Goal: Information Seeking & Learning: Learn about a topic

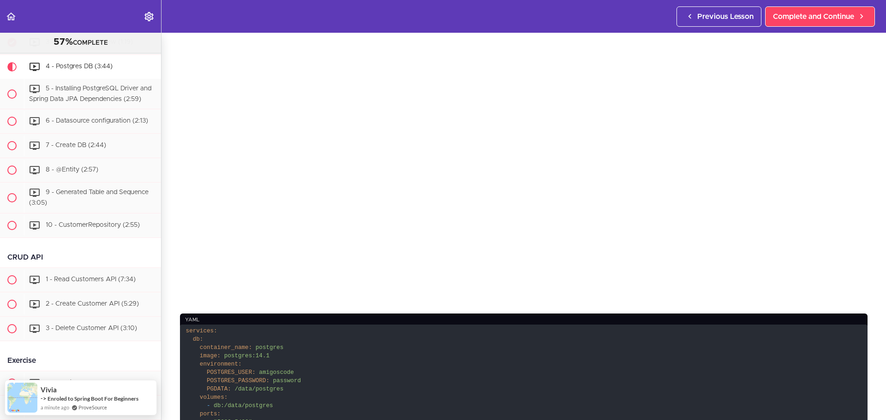
scroll to position [231, 0]
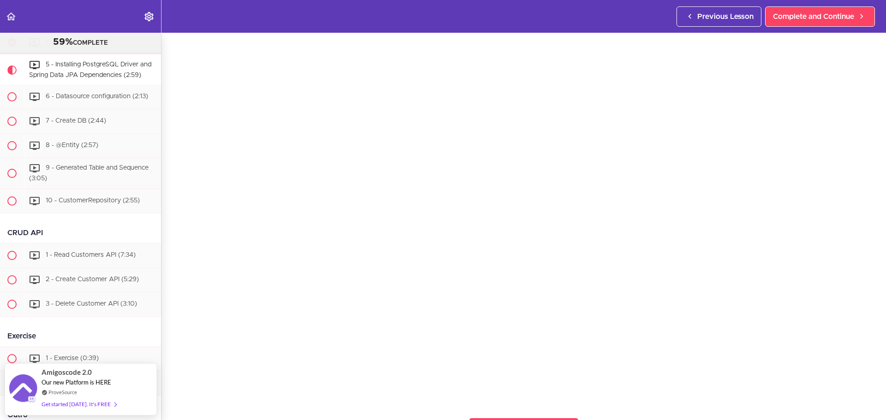
scroll to position [138, 0]
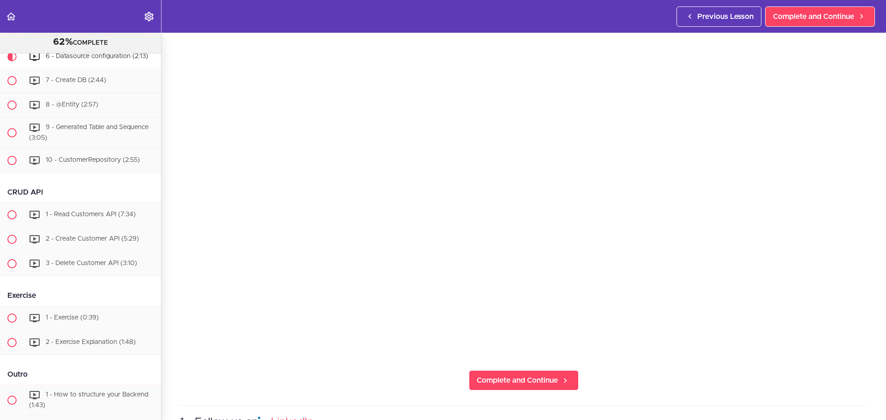
scroll to position [185, 0]
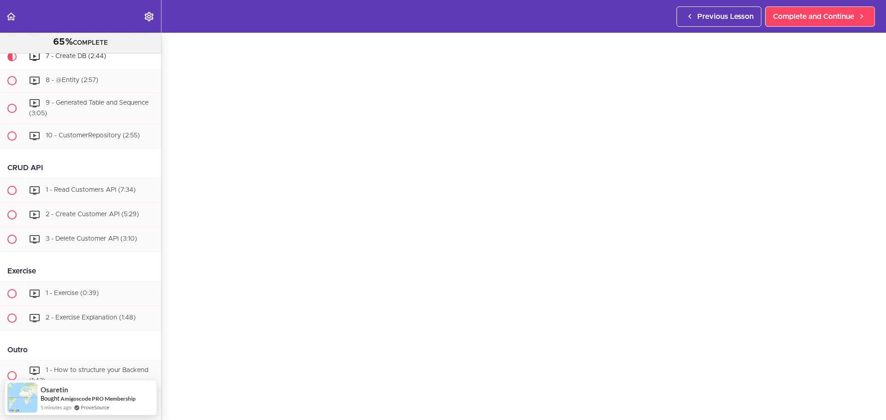
scroll to position [92, 0]
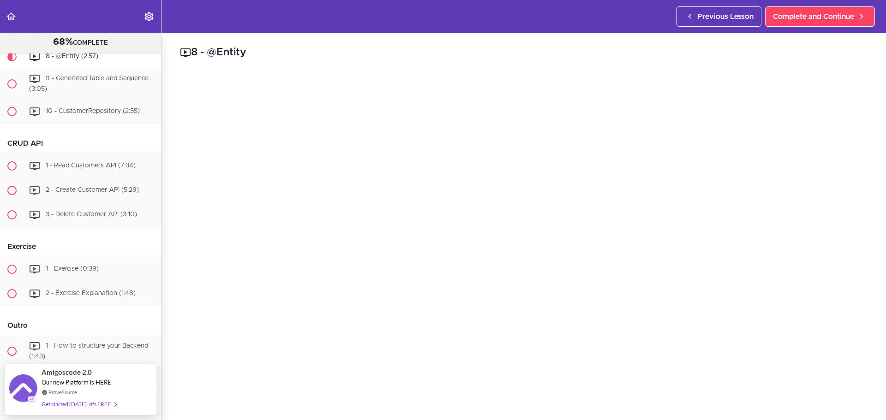
scroll to position [138, 0]
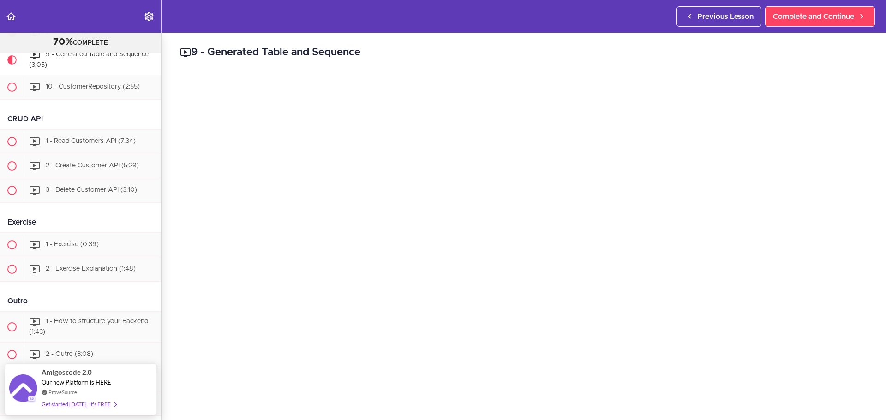
scroll to position [92, 0]
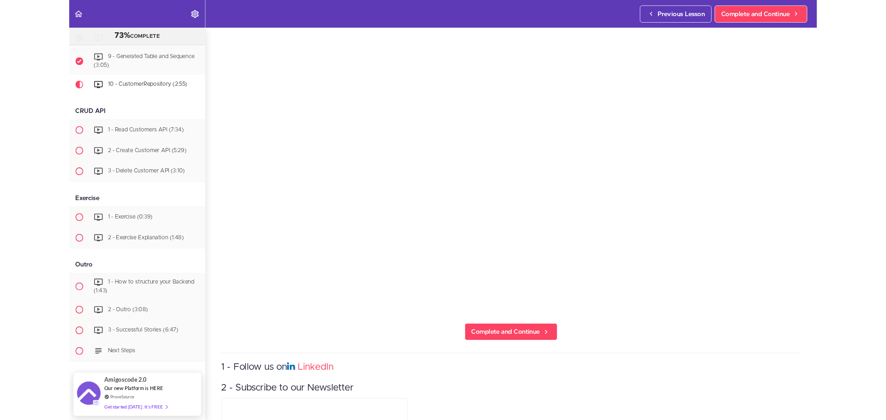
scroll to position [816, 0]
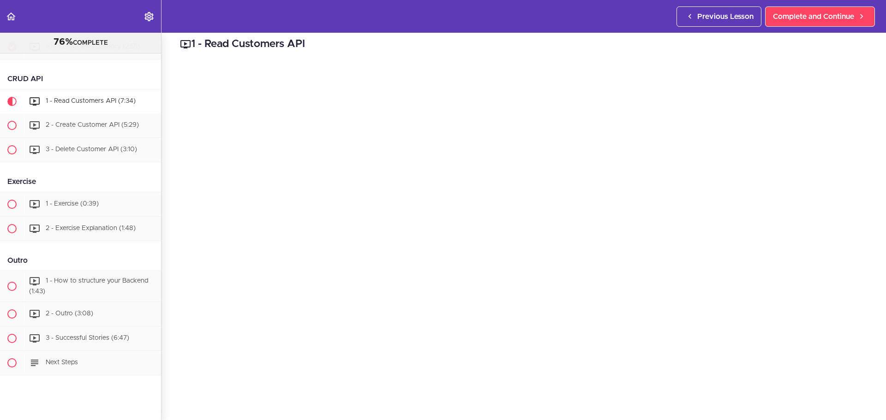
scroll to position [885, 0]
